Goal: Book appointment/travel/reservation

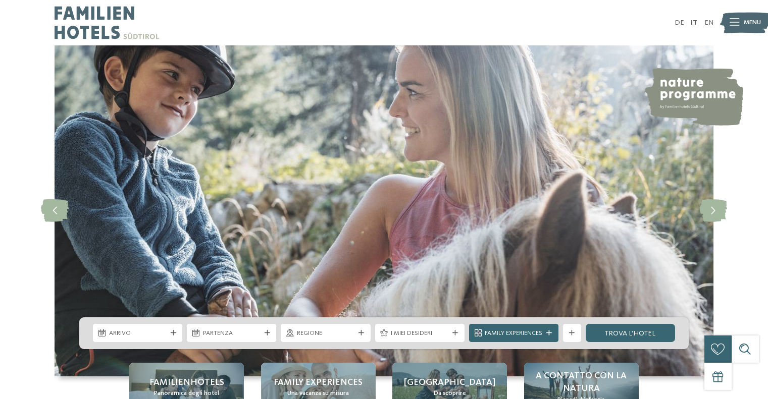
click at [160, 324] on div "Arrivo [GEOGRAPHIC_DATA]" at bounding box center [383, 334] width 609 height 32
click at [139, 330] on span "Arrivo" at bounding box center [138, 333] width 58 height 9
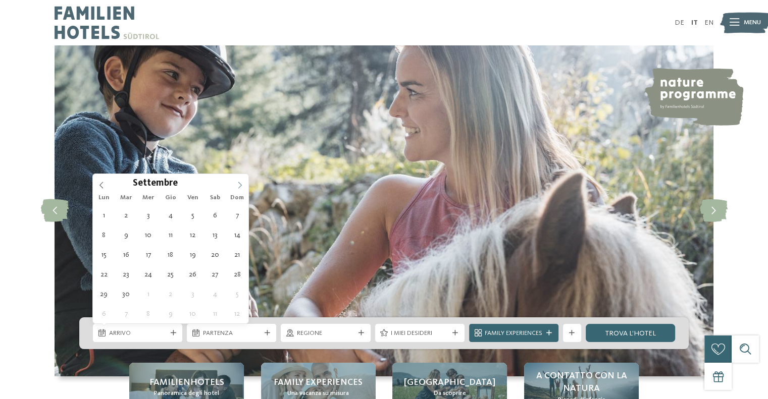
click at [236, 185] on icon at bounding box center [239, 185] width 7 height 7
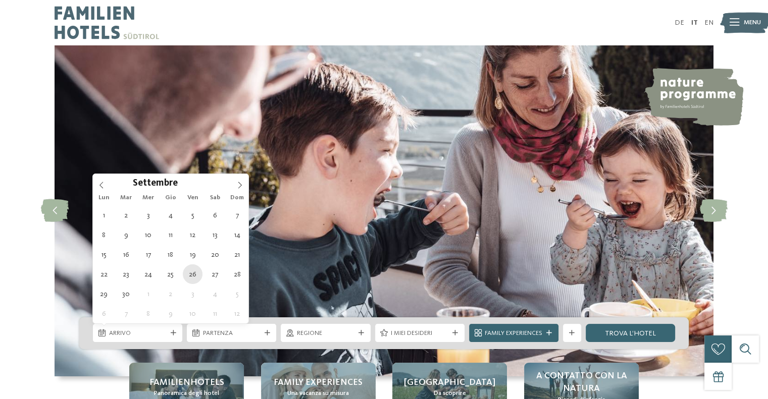
type div "[DATE]"
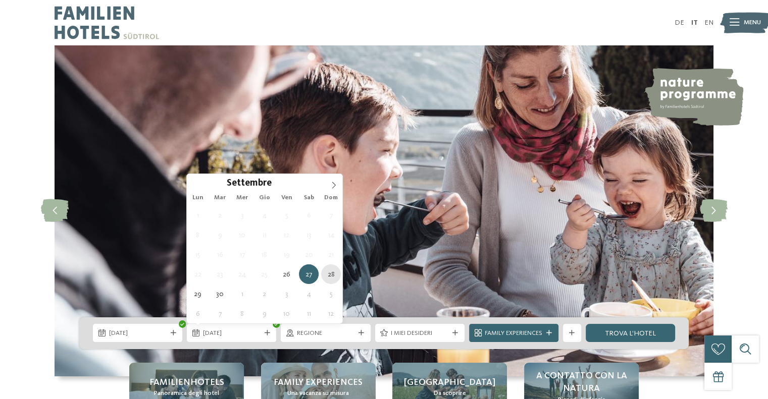
type div "[DATE]"
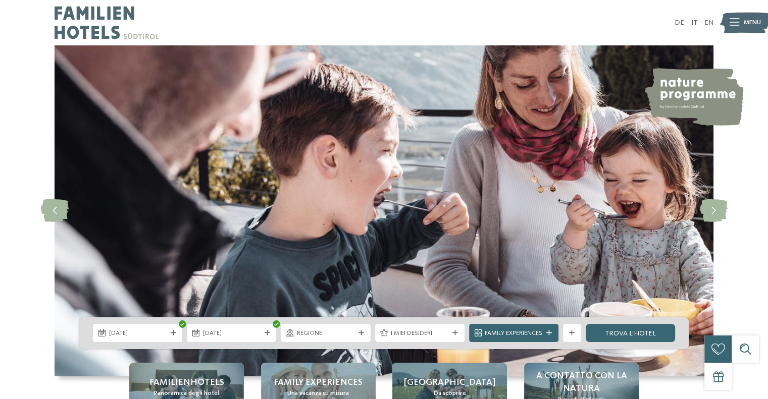
click at [345, 343] on div "[DATE] [DATE]" at bounding box center [383, 334] width 609 height 32
click at [341, 330] on span "Regione" at bounding box center [326, 333] width 58 height 9
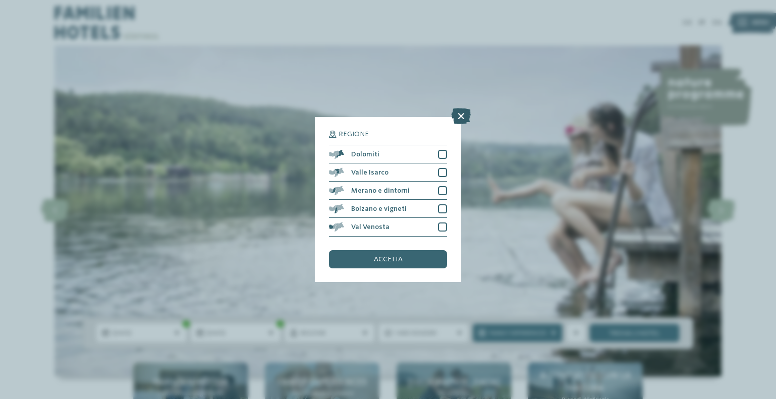
click at [464, 114] on icon at bounding box center [461, 117] width 20 height 16
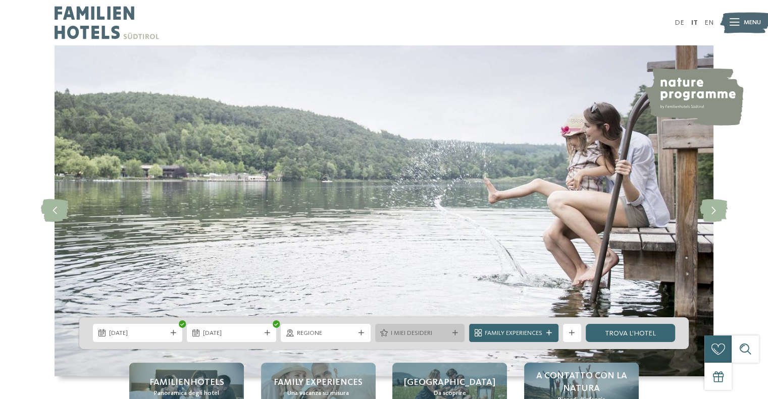
click at [428, 334] on span "I miei desideri" at bounding box center [420, 333] width 58 height 9
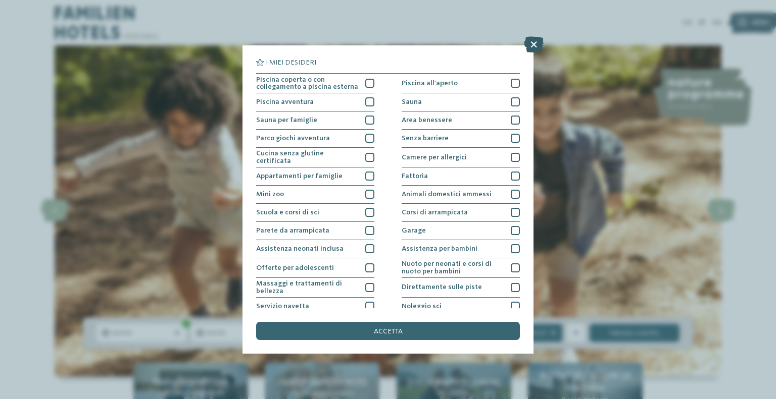
click at [535, 45] on icon at bounding box center [534, 44] width 20 height 16
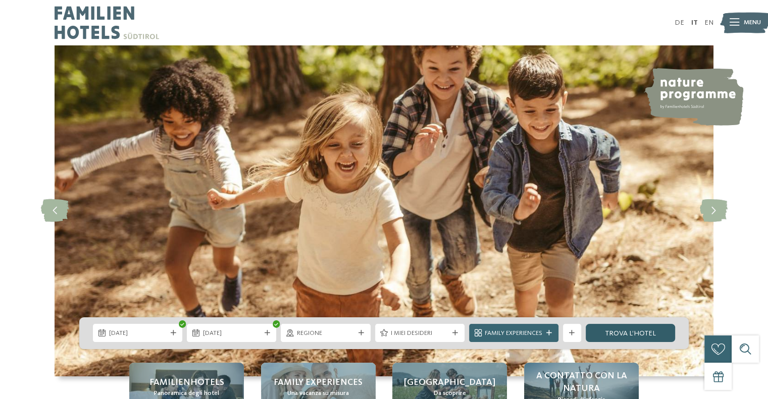
click at [599, 341] on link "trova l’hotel" at bounding box center [630, 333] width 89 height 18
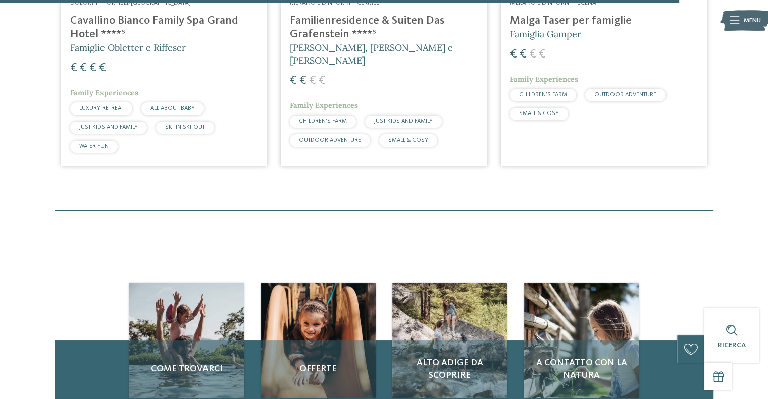
scroll to position [2251, 0]
